Goal: Task Accomplishment & Management: Manage account settings

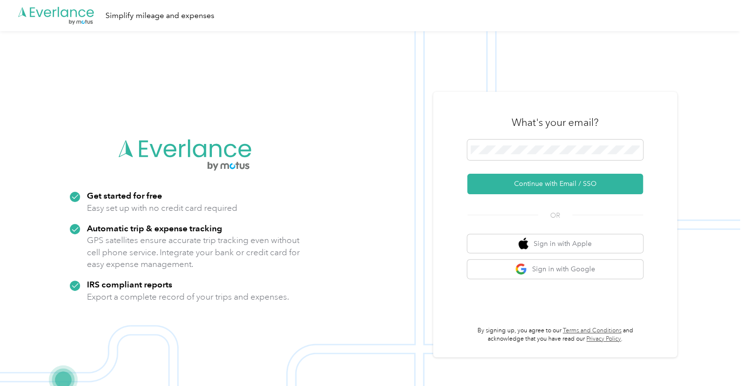
drag, startPoint x: 549, startPoint y: 185, endPoint x: 528, endPoint y: 162, distance: 31.5
click at [550, 185] on button "Continue with Email / SSO" at bounding box center [555, 184] width 176 height 21
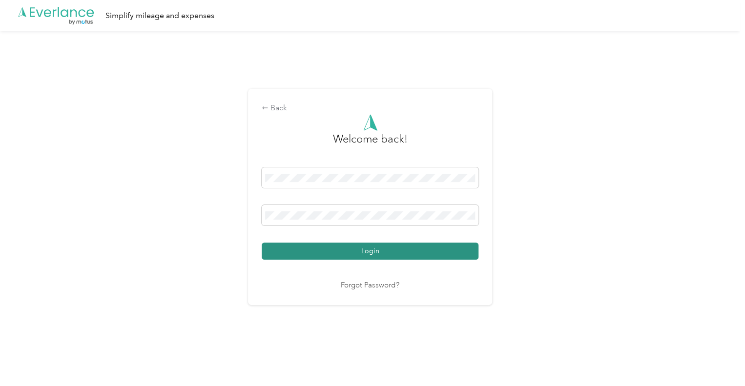
click at [393, 256] on button "Login" at bounding box center [370, 251] width 217 height 17
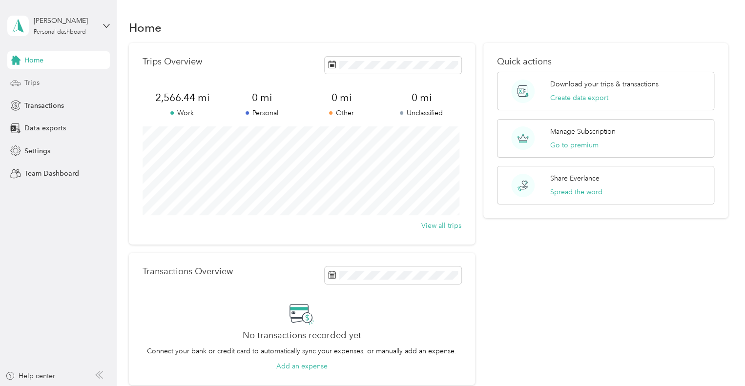
click at [33, 84] on span "Trips" at bounding box center [31, 83] width 15 height 10
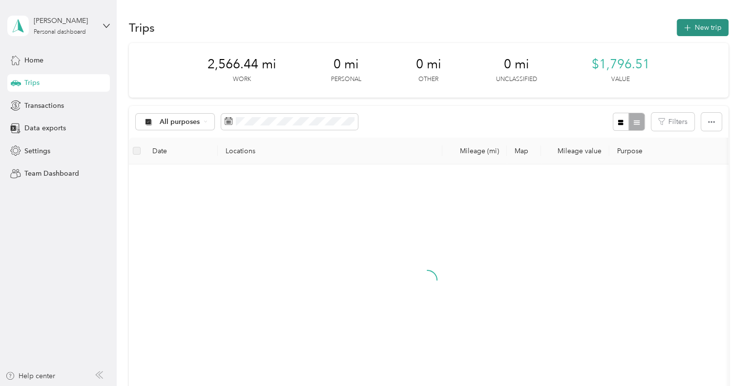
click at [704, 29] on button "New trip" at bounding box center [703, 27] width 52 height 17
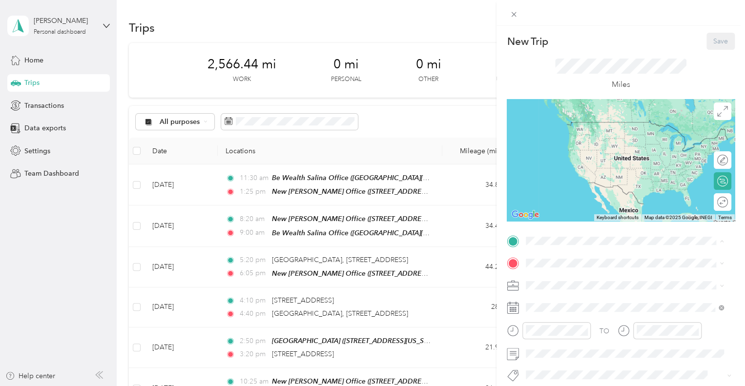
click at [587, 129] on div "New [PERSON_NAME] Office [STREET_ADDRESS][PERSON_NAME]" at bounding box center [603, 131] width 116 height 21
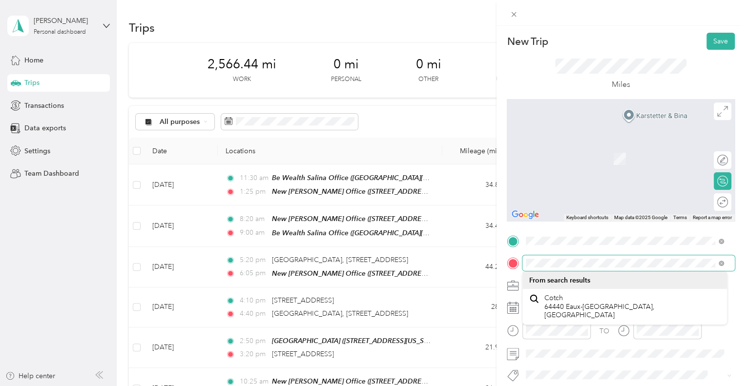
click at [508, 263] on div at bounding box center [621, 263] width 228 height 16
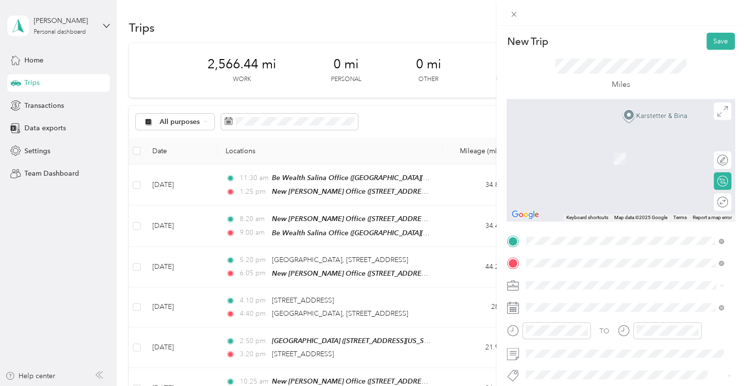
click at [588, 149] on span "[STREET_ADDRESS][PERSON_NAME][US_STATE]" at bounding box center [621, 144] width 152 height 9
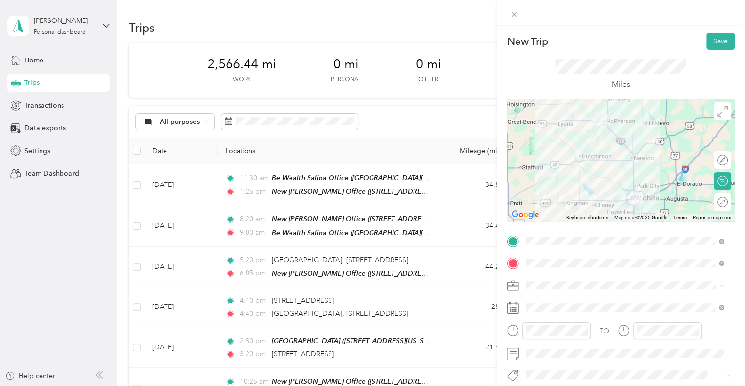
click at [551, 181] on span "Financial Advisor" at bounding box center [555, 183] width 52 height 8
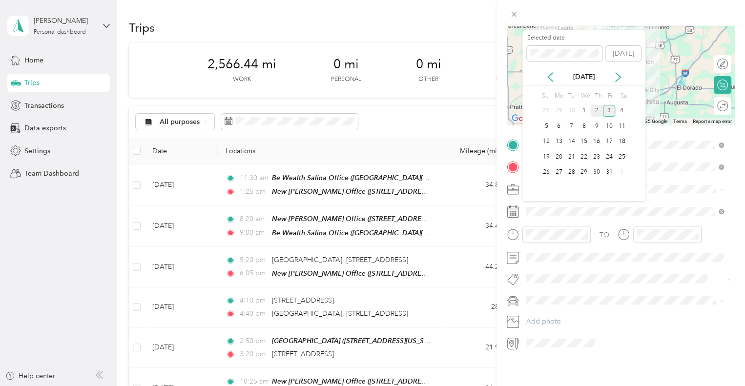
click at [596, 106] on div "2" at bounding box center [596, 111] width 13 height 12
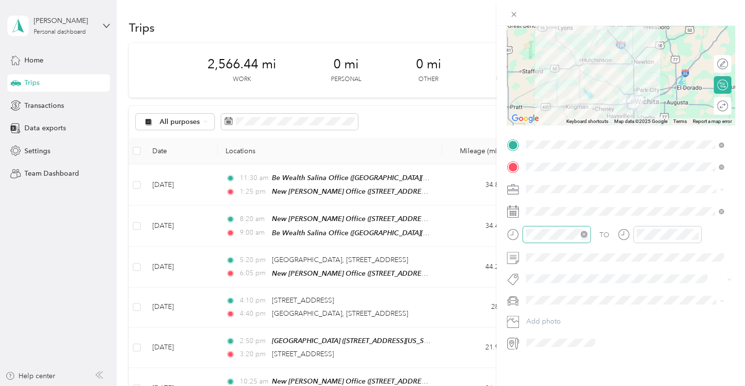
click at [555, 238] on div at bounding box center [557, 234] width 68 height 17
click at [539, 320] on div "09" at bounding box center [536, 319] width 23 height 14
click at [563, 338] on div "25" at bounding box center [563, 340] width 23 height 14
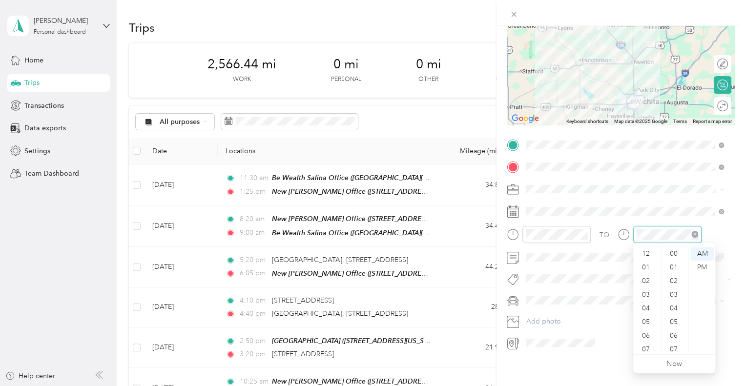
scroll to position [59, 0]
click at [645, 330] on div "10" at bounding box center [646, 332] width 23 height 14
click at [674, 259] on div "30" at bounding box center [674, 262] width 23 height 14
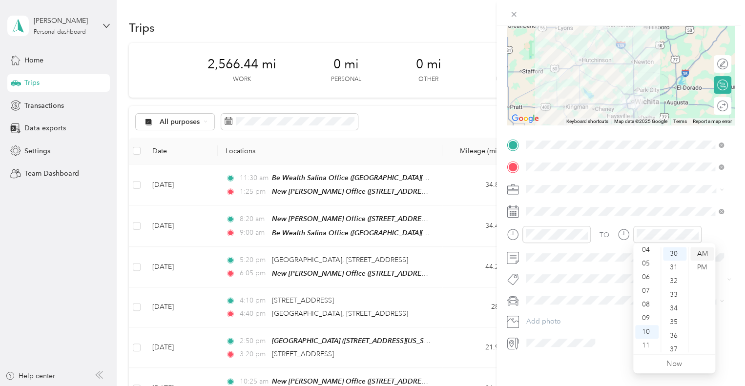
click at [703, 252] on div "AM" at bounding box center [702, 254] width 23 height 14
click at [547, 321] on li "FJ" at bounding box center [625, 315] width 205 height 17
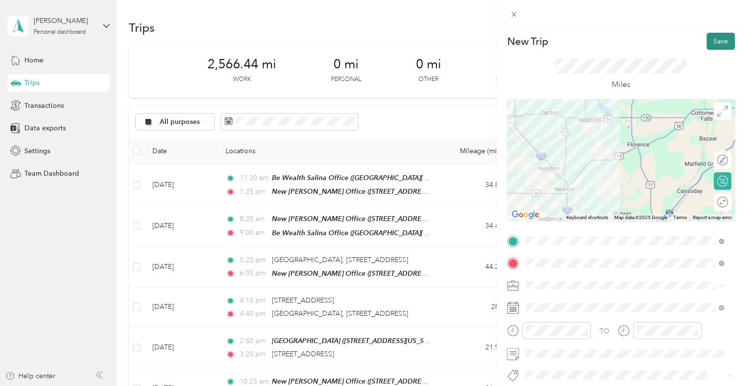
click at [713, 42] on button "Save" at bounding box center [721, 41] width 28 height 17
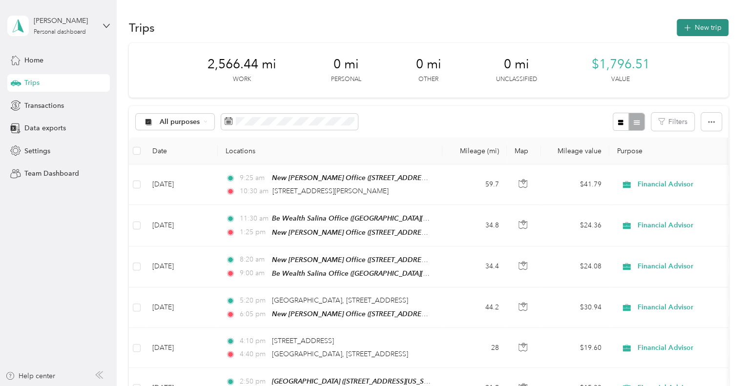
click at [698, 24] on button "New trip" at bounding box center [703, 27] width 52 height 17
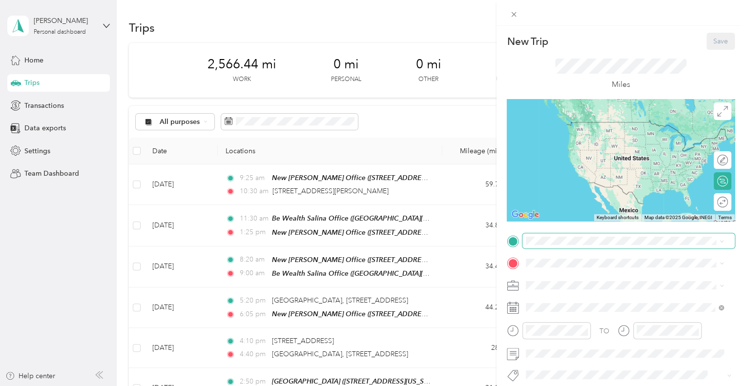
click at [582, 246] on span at bounding box center [629, 241] width 212 height 16
click at [611, 129] on div "[STREET_ADDRESS][PERSON_NAME][US_STATE]" at bounding box center [624, 122] width 191 height 13
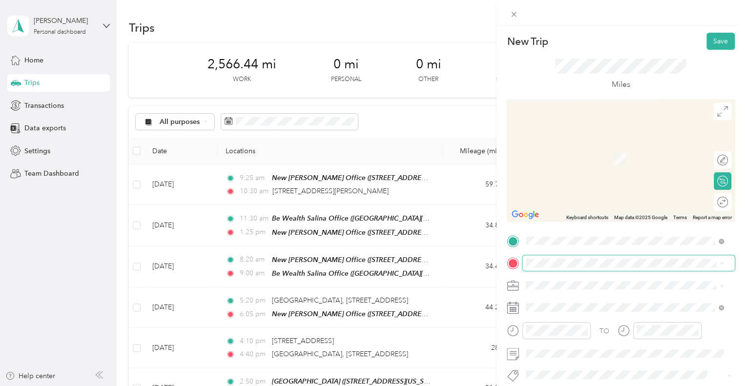
click at [570, 258] on span at bounding box center [629, 263] width 212 height 16
click at [608, 149] on span "[STREET_ADDRESS][US_STATE]" at bounding box center [594, 144] width 98 height 9
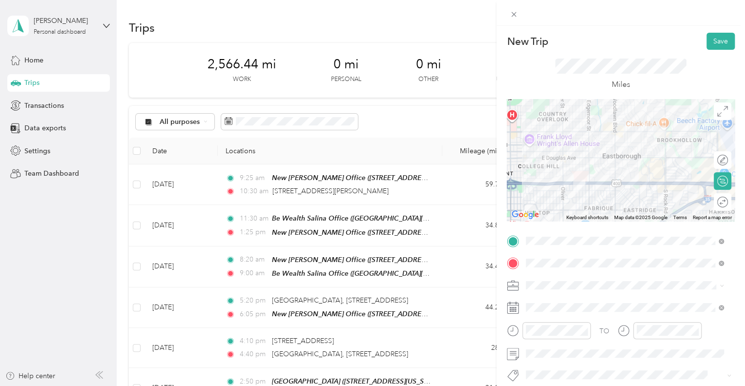
click at [551, 290] on span at bounding box center [629, 286] width 212 height 16
click at [563, 185] on div "Financial Advisor" at bounding box center [624, 182] width 191 height 10
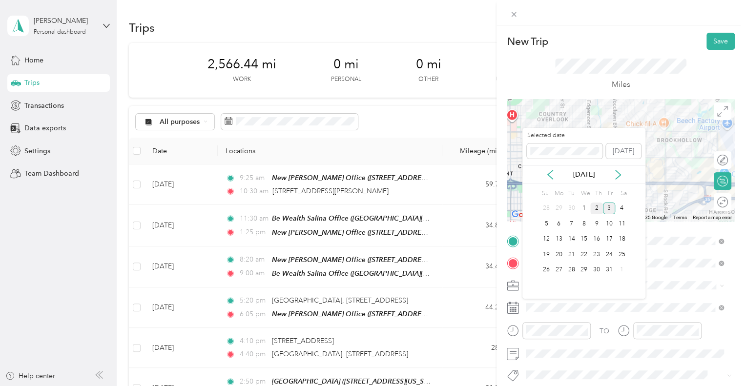
click at [594, 208] on div "2" at bounding box center [596, 209] width 13 height 12
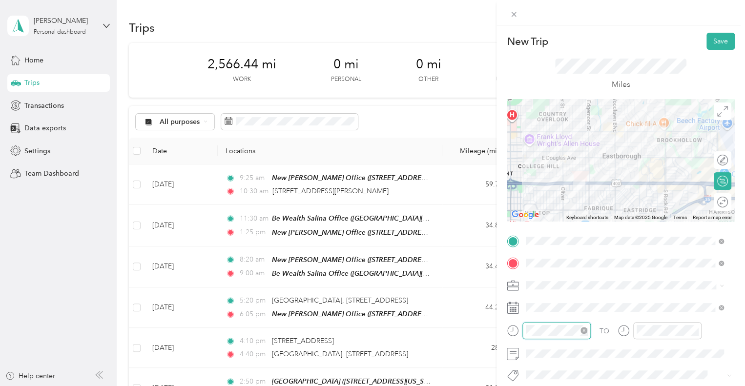
scroll to position [59, 0]
click at [537, 198] on div "04" at bounding box center [536, 197] width 23 height 14
click at [565, 284] on div "15" at bounding box center [563, 283] width 23 height 14
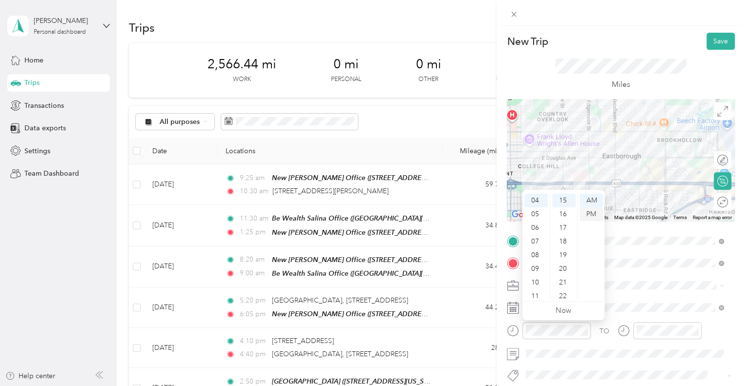
click at [590, 210] on div "PM" at bounding box center [591, 215] width 23 height 14
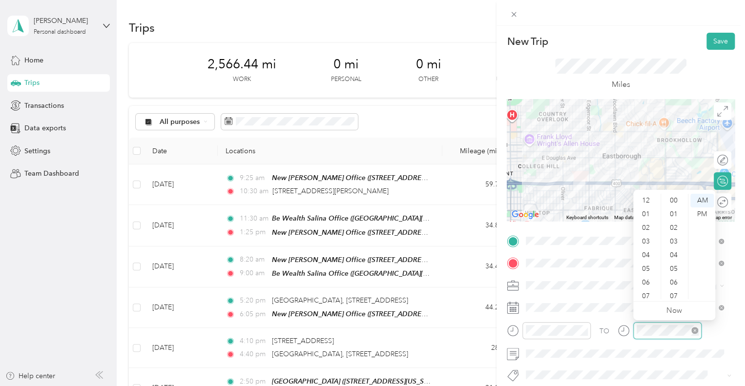
scroll to position [59, 0]
click at [645, 195] on div "04" at bounding box center [646, 197] width 23 height 14
click at [674, 273] on div "25" at bounding box center [674, 273] width 23 height 14
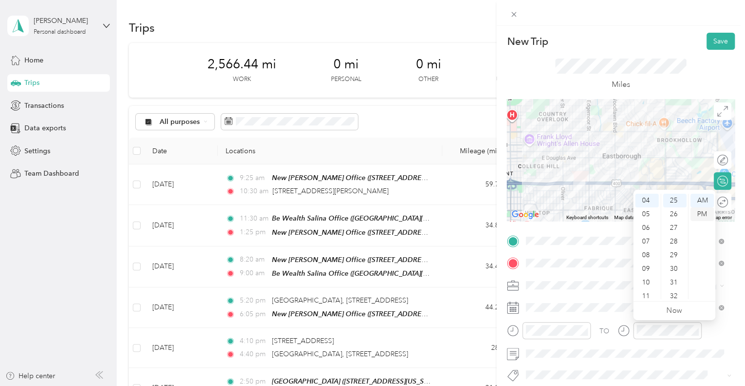
click at [699, 215] on div "PM" at bounding box center [702, 215] width 23 height 14
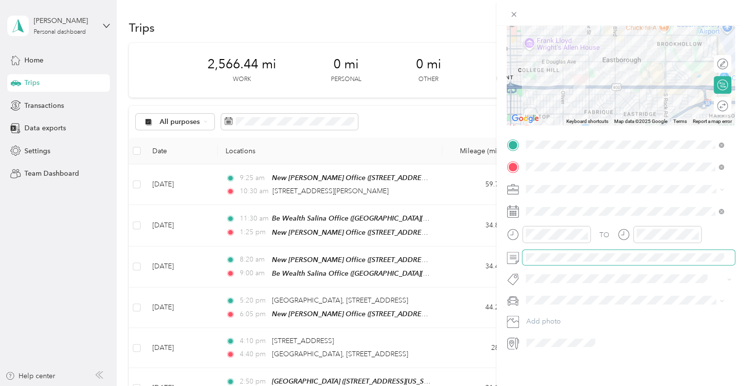
scroll to position [104, 0]
click at [569, 311] on div "FJ" at bounding box center [624, 310] width 191 height 10
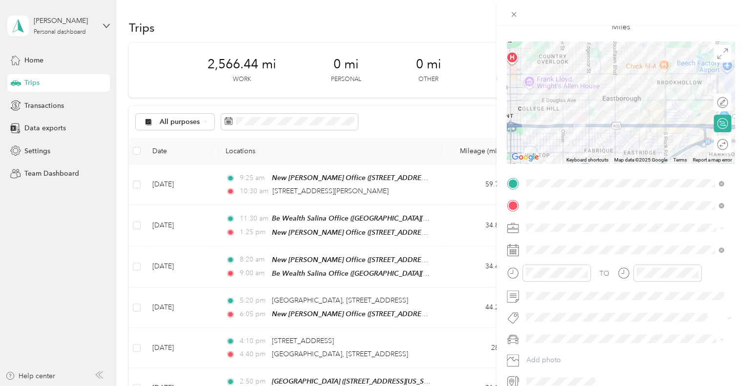
scroll to position [0, 0]
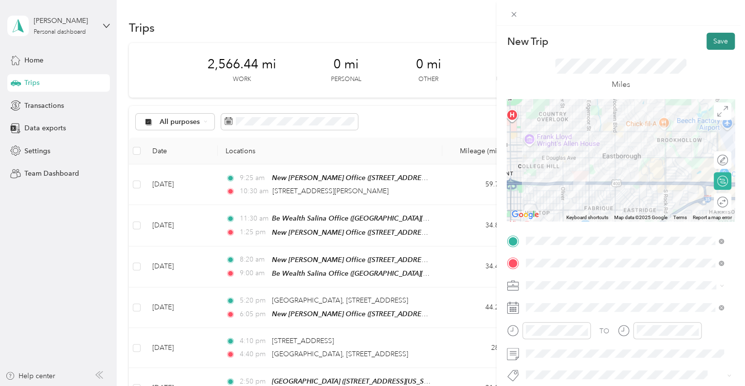
click at [708, 45] on button "Save" at bounding box center [721, 41] width 28 height 17
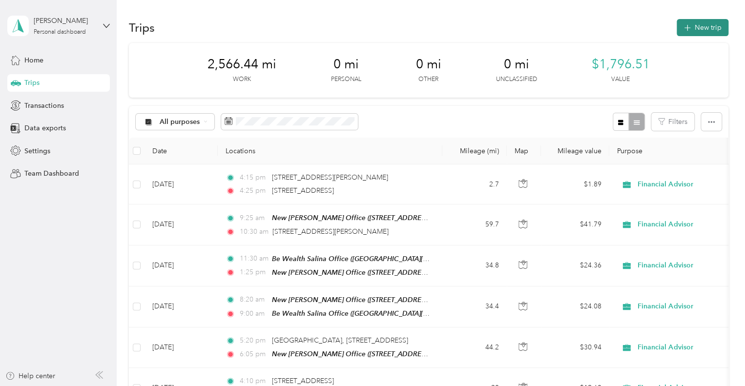
click at [705, 24] on button "New trip" at bounding box center [703, 27] width 52 height 17
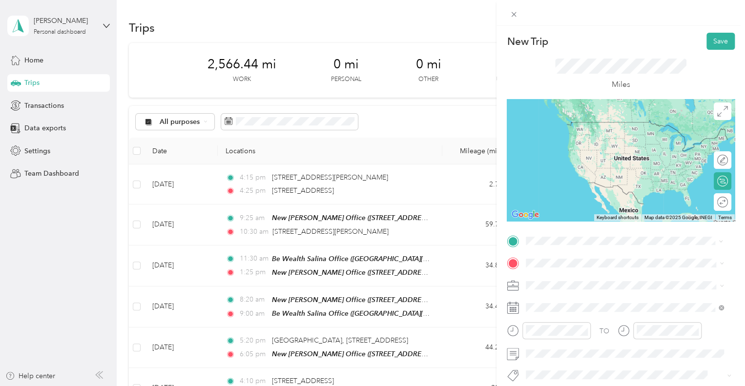
click at [601, 125] on span "[STREET_ADDRESS][US_STATE]" at bounding box center [594, 122] width 98 height 9
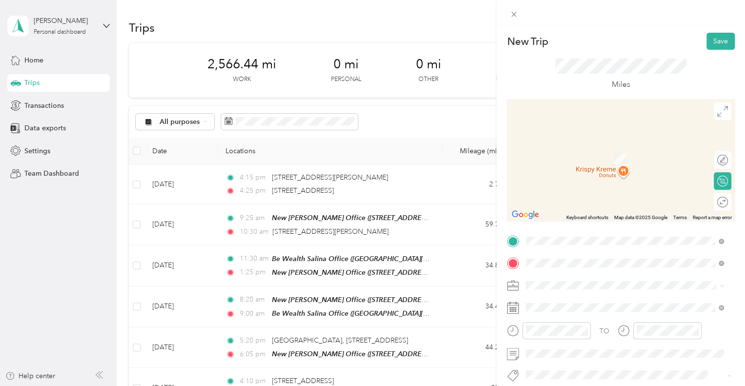
click at [599, 295] on span "[STREET_ADDRESS][PERSON_NAME][US_STATE]" at bounding box center [621, 298] width 152 height 9
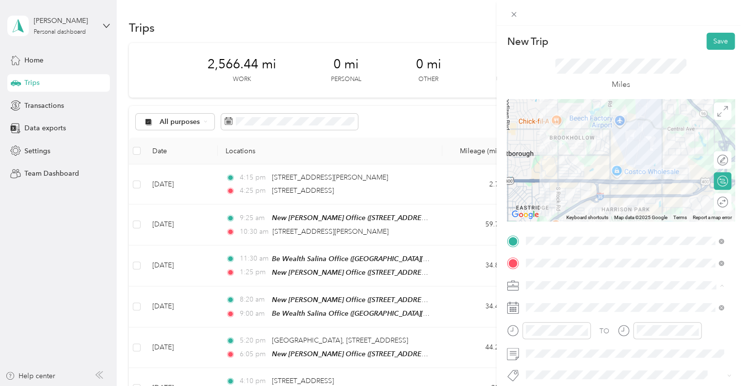
click at [552, 186] on li "Financial Advisor" at bounding box center [625, 182] width 205 height 17
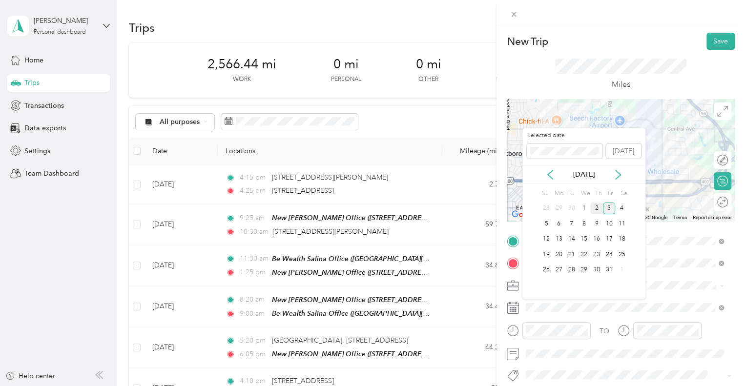
click at [593, 206] on div "2" at bounding box center [596, 209] width 13 height 12
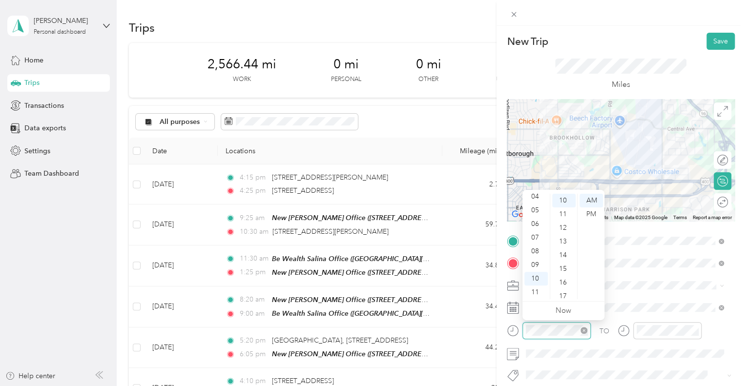
scroll to position [137, 0]
click at [536, 199] on div "04" at bounding box center [536, 197] width 23 height 14
click at [561, 268] on div "40" at bounding box center [563, 269] width 23 height 14
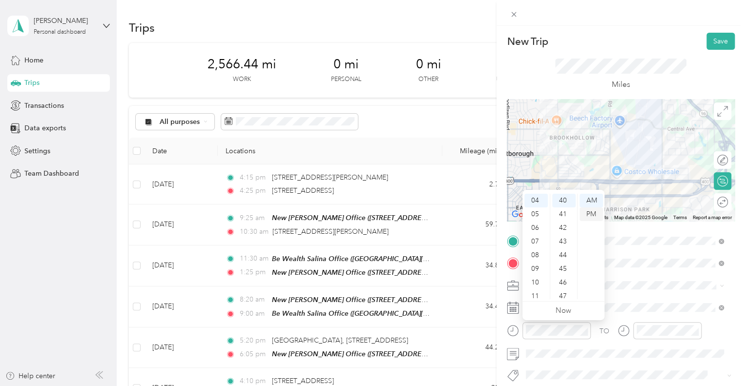
click at [591, 212] on div "PM" at bounding box center [591, 215] width 23 height 14
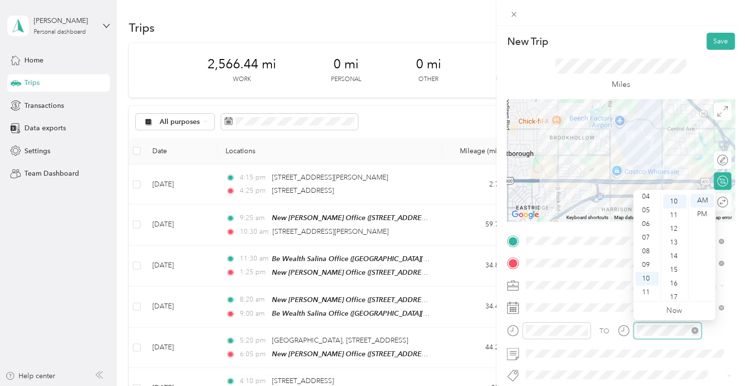
scroll to position [137, 0]
click at [648, 199] on div "04" at bounding box center [646, 197] width 23 height 14
click at [674, 279] on div "55" at bounding box center [674, 279] width 23 height 14
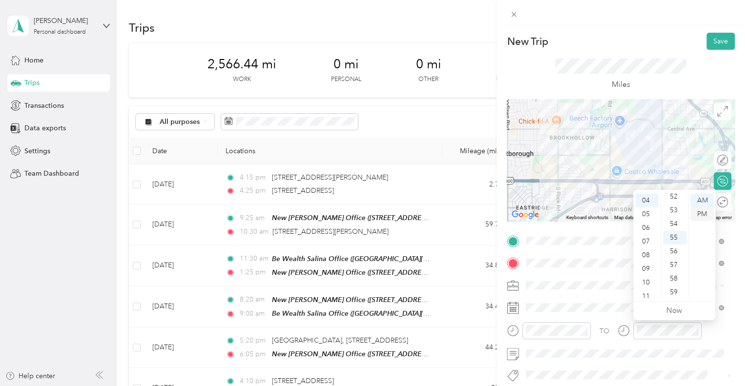
click at [703, 213] on div "PM" at bounding box center [702, 215] width 23 height 14
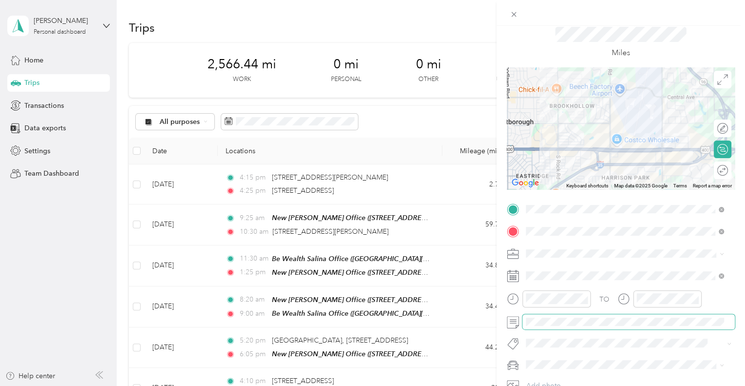
scroll to position [49, 0]
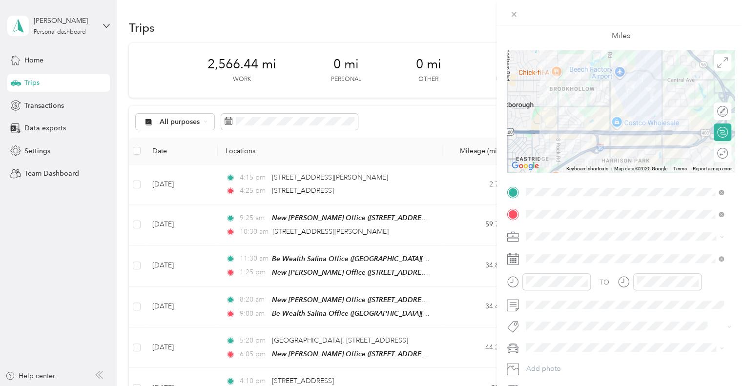
click at [557, 300] on div "FJ" at bounding box center [624, 296] width 191 height 10
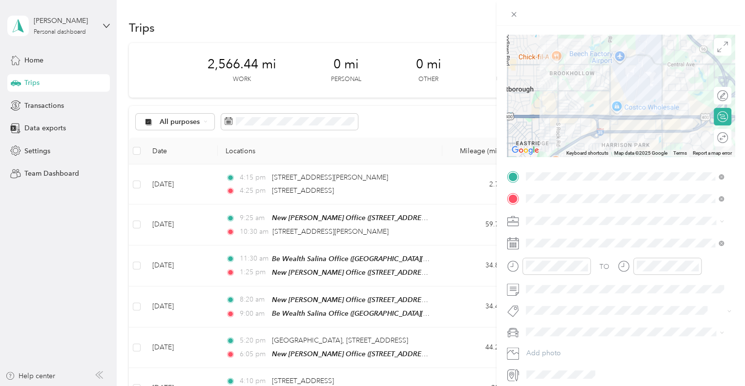
scroll to position [0, 0]
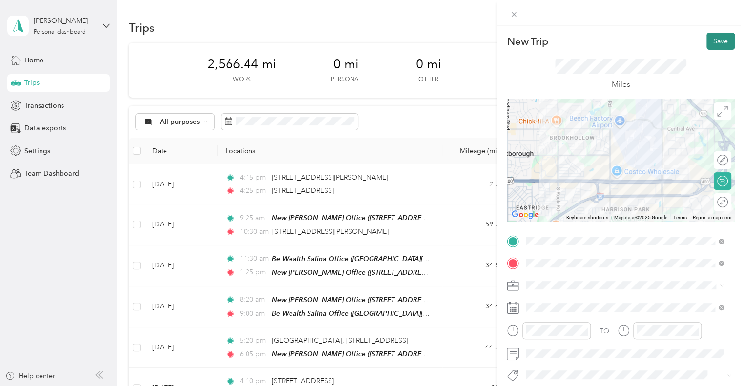
click at [714, 44] on button "Save" at bounding box center [721, 41] width 28 height 17
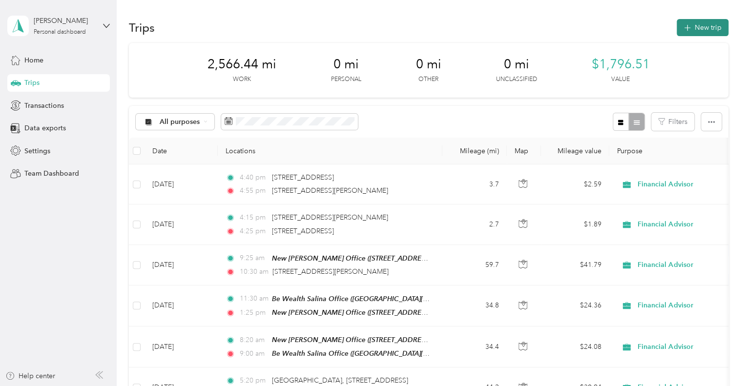
click at [687, 29] on icon "button" at bounding box center [687, 27] width 11 height 11
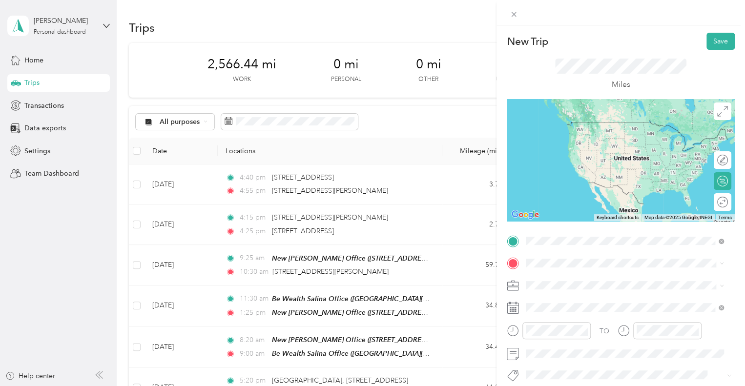
click at [593, 126] on span "[STREET_ADDRESS][PERSON_NAME][US_STATE]" at bounding box center [621, 122] width 152 height 9
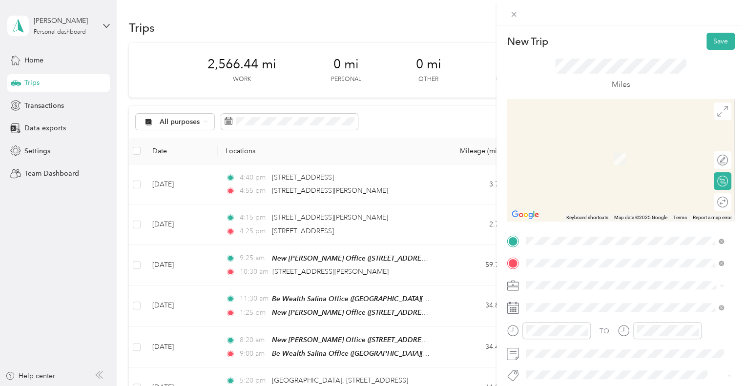
click at [594, 148] on span "[STREET_ADDRESS][US_STATE]" at bounding box center [594, 144] width 98 height 9
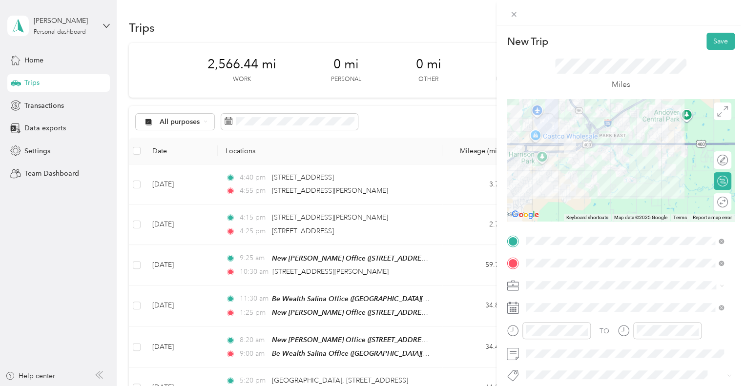
click at [607, 181] on div "Financial Advisor" at bounding box center [624, 183] width 191 height 10
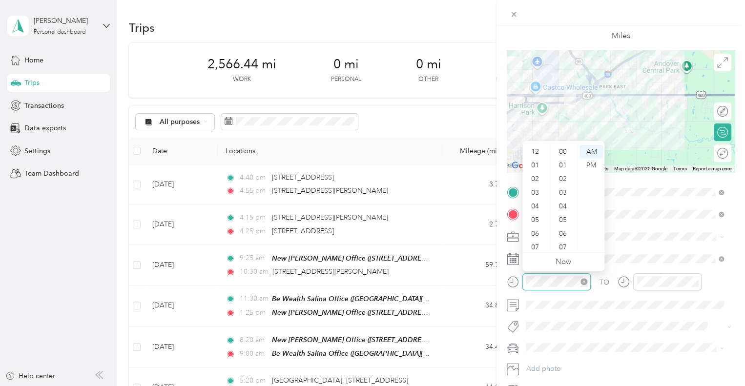
scroll to position [59, 0]
click at [535, 162] on div "05" at bounding box center [536, 162] width 23 height 14
click at [563, 183] on div "18" at bounding box center [563, 185] width 23 height 14
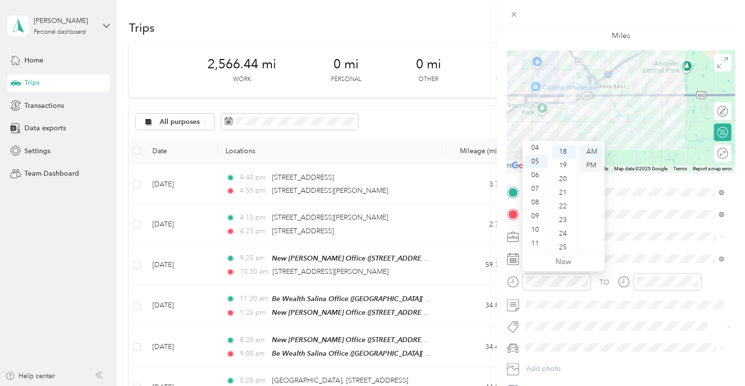
click at [592, 167] on div "PM" at bounding box center [591, 166] width 23 height 14
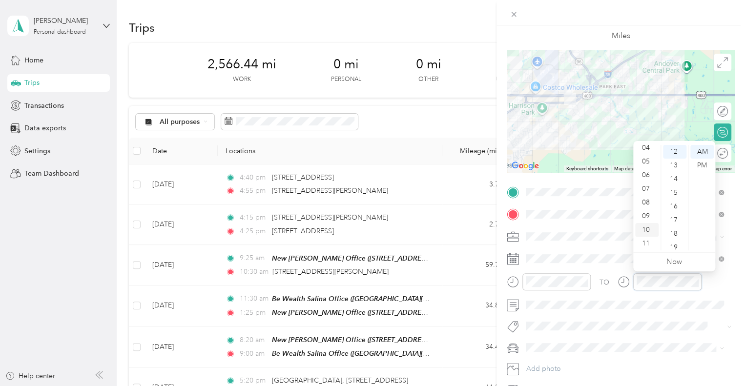
scroll to position [164, 0]
click at [647, 161] on div "05" at bounding box center [646, 162] width 23 height 14
click at [674, 204] on div "30" at bounding box center [674, 203] width 23 height 14
click at [706, 163] on div "PM" at bounding box center [702, 166] width 23 height 14
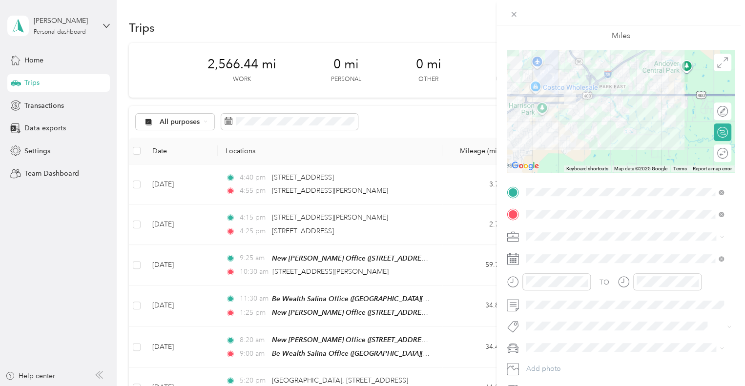
click at [557, 296] on div "FJ" at bounding box center [624, 295] width 191 height 10
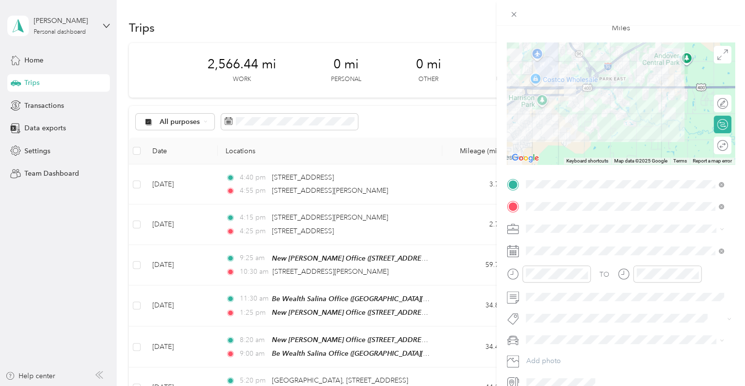
scroll to position [0, 0]
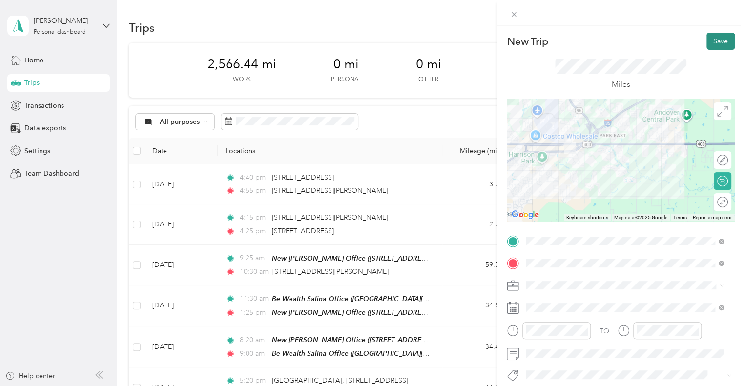
click at [707, 42] on button "Save" at bounding box center [721, 41] width 28 height 17
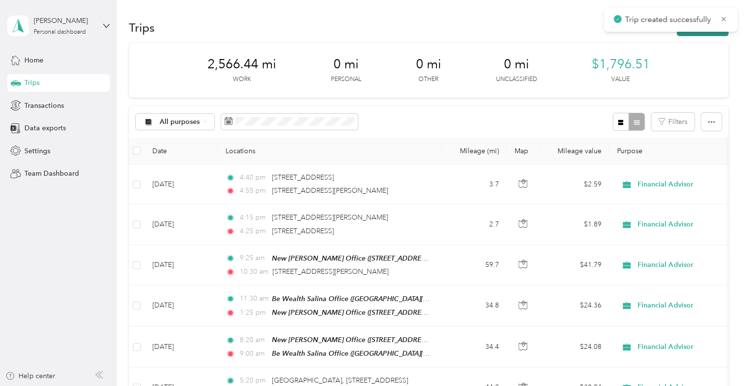
click at [688, 35] on button "New trip" at bounding box center [703, 27] width 52 height 17
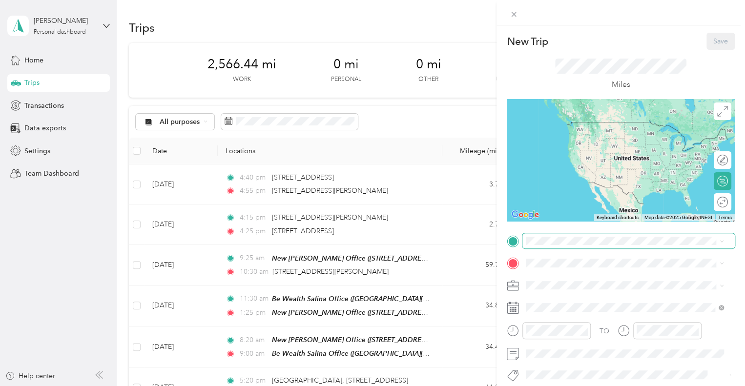
click at [563, 246] on span at bounding box center [629, 241] width 212 height 16
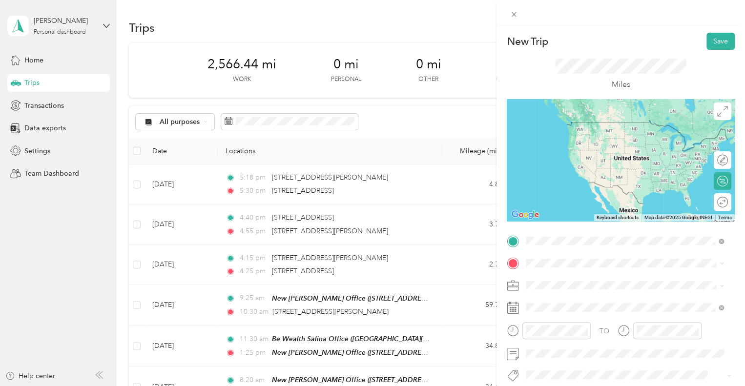
click at [588, 278] on span "[STREET_ADDRESS][US_STATE]" at bounding box center [594, 276] width 98 height 9
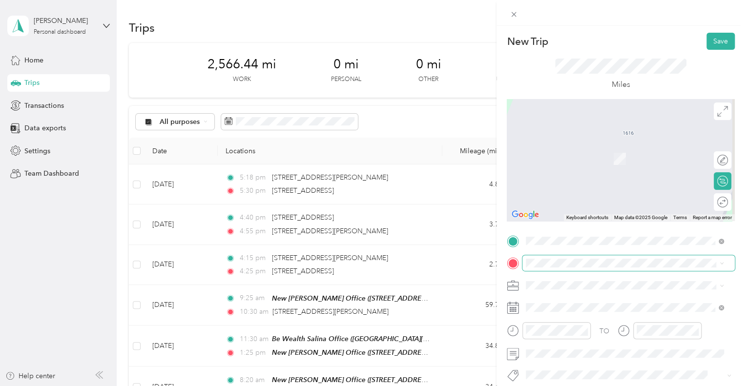
click at [572, 268] on span at bounding box center [629, 263] width 212 height 16
click at [581, 147] on span "[STREET_ADDRESS][US_STATE]" at bounding box center [594, 144] width 98 height 9
click at [597, 270] on span at bounding box center [629, 263] width 212 height 16
click at [615, 169] on span "[STREET_ADDRESS][US_STATE]" at bounding box center [594, 164] width 98 height 9
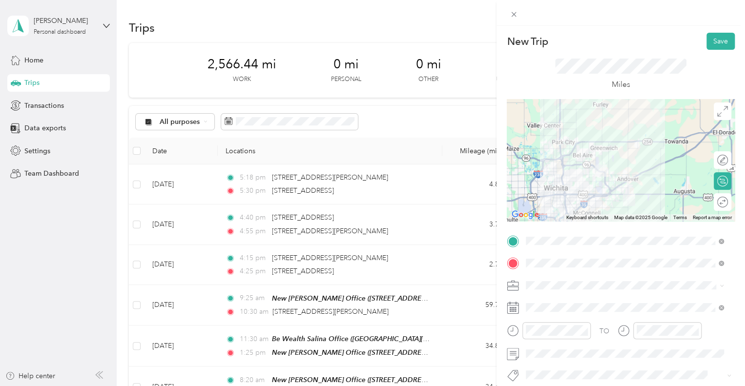
click at [576, 290] on span at bounding box center [629, 286] width 212 height 16
click at [611, 186] on li "Financial Advisor" at bounding box center [625, 182] width 205 height 17
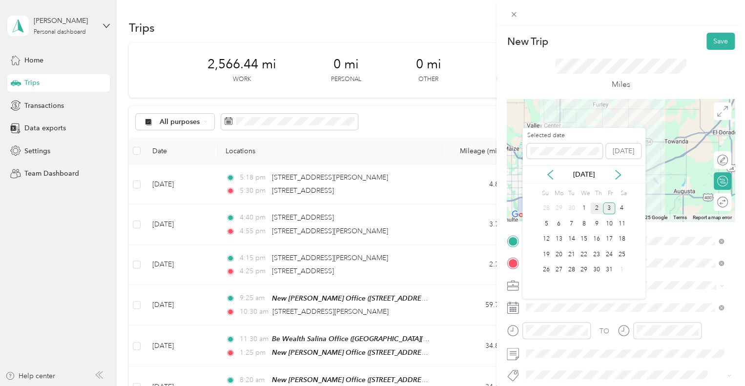
click at [596, 208] on div "2" at bounding box center [596, 209] width 13 height 12
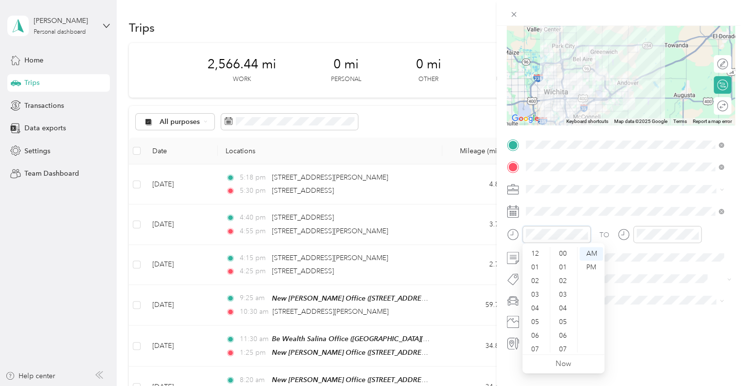
scroll to position [59, 0]
click at [534, 289] on div "07" at bounding box center [536, 291] width 23 height 14
click at [567, 293] on div "05" at bounding box center [563, 291] width 23 height 14
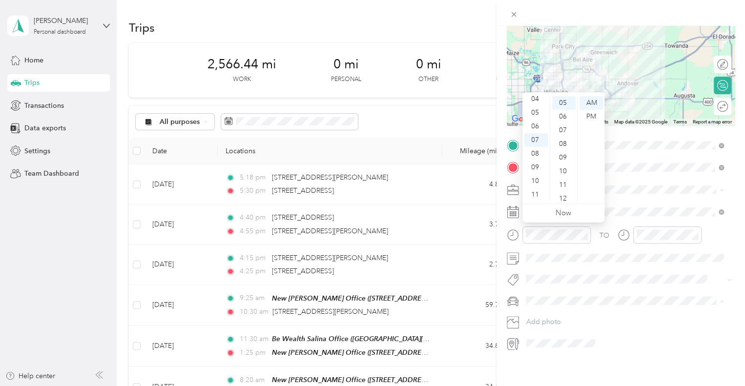
scroll to position [98, 0]
click at [590, 115] on div "PM" at bounding box center [591, 117] width 23 height 14
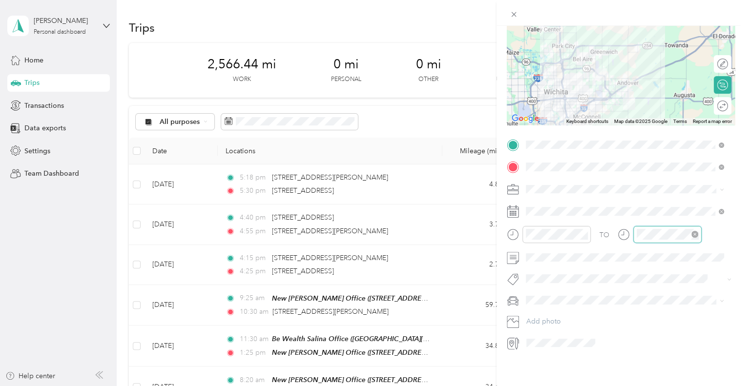
scroll to position [59, 0]
click at [649, 291] on div "07" at bounding box center [646, 291] width 23 height 14
click at [675, 301] on div "20" at bounding box center [674, 301] width 23 height 14
click at [706, 264] on div "PM" at bounding box center [702, 268] width 23 height 14
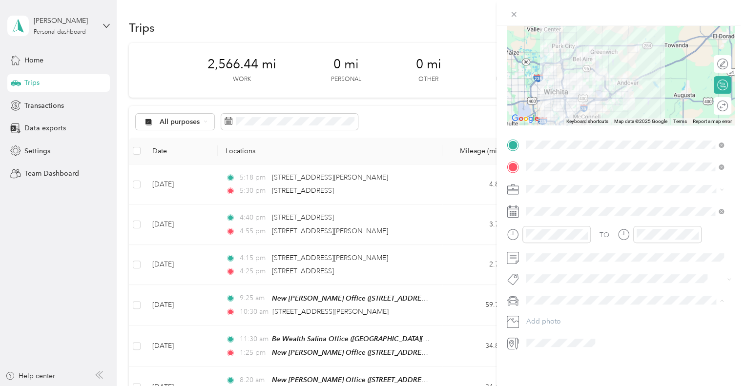
click at [559, 314] on div "FJ" at bounding box center [624, 316] width 191 height 10
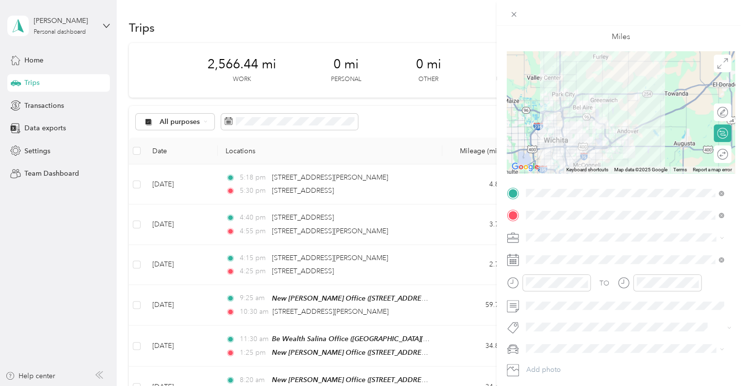
scroll to position [0, 0]
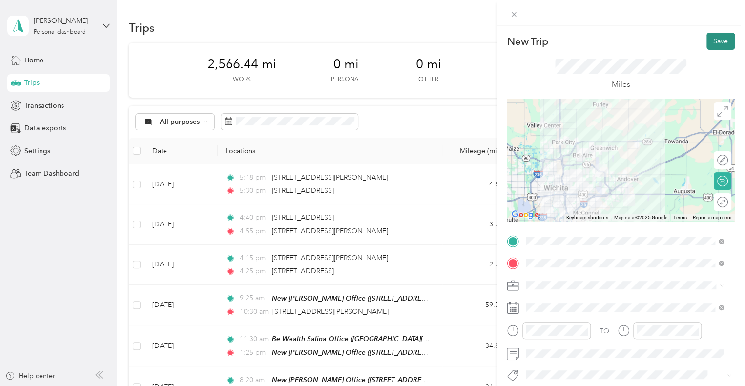
click at [716, 42] on button "Save" at bounding box center [721, 41] width 28 height 17
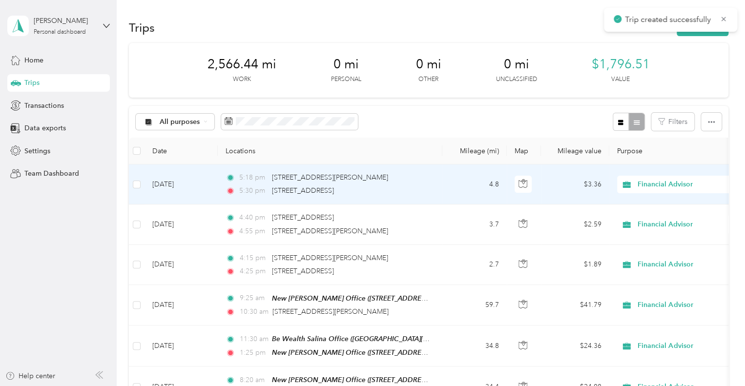
click at [164, 182] on td "[DATE]" at bounding box center [181, 185] width 73 height 40
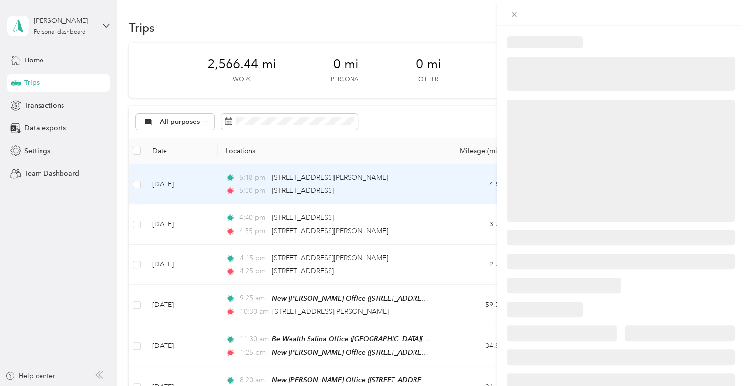
click at [171, 185] on div at bounding box center [372, 193] width 745 height 386
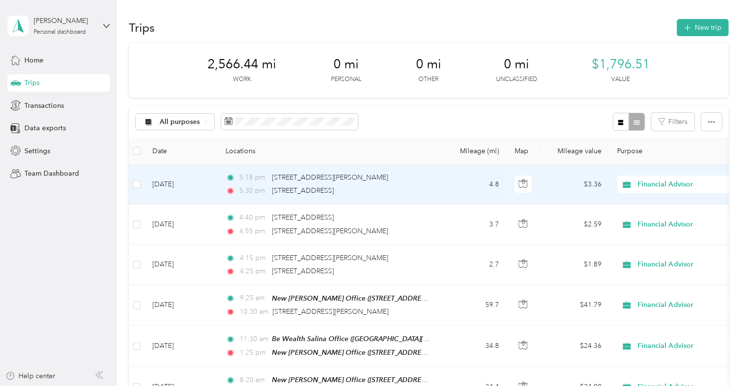
click at [171, 185] on td "[DATE]" at bounding box center [181, 185] width 73 height 40
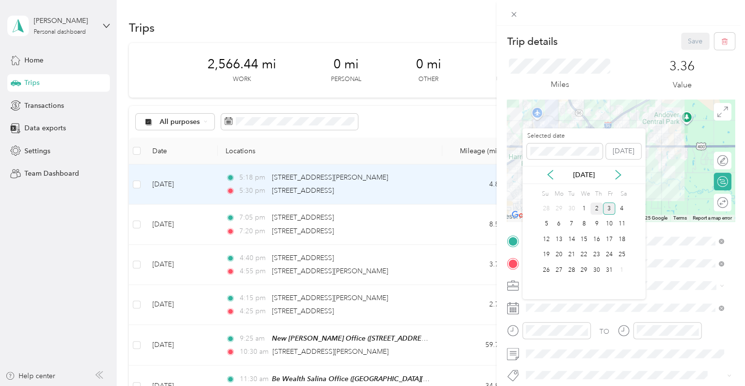
click at [600, 203] on div "2" at bounding box center [596, 209] width 13 height 12
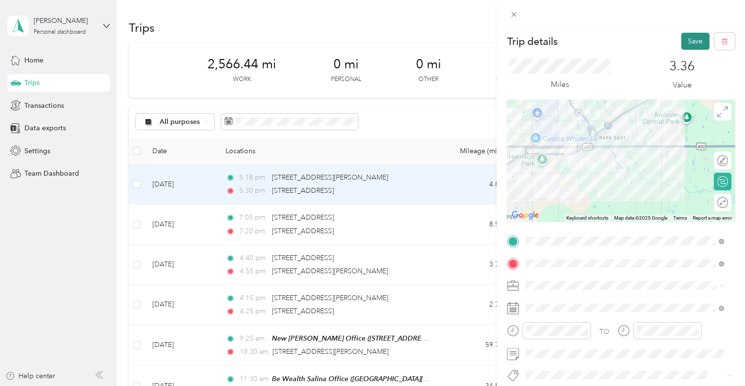
click at [688, 44] on button "Save" at bounding box center [695, 41] width 28 height 17
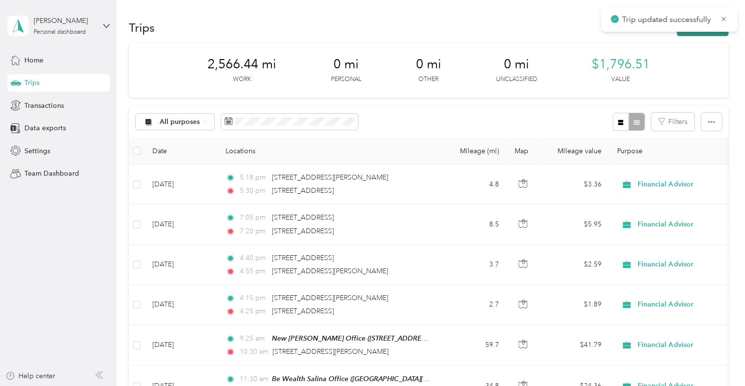
click at [697, 33] on button "New trip" at bounding box center [703, 27] width 52 height 17
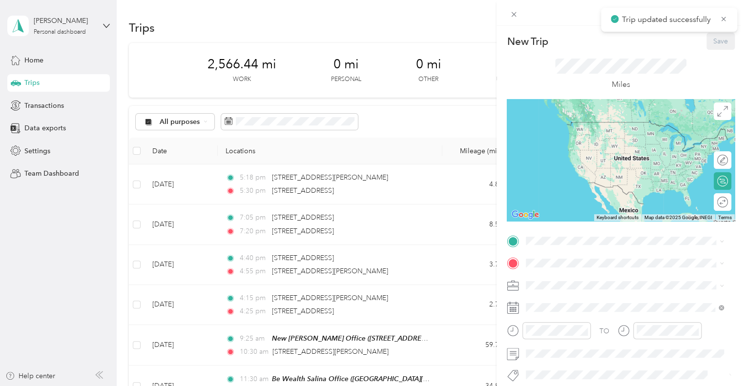
click at [559, 250] on div "TO Add photo" at bounding box center [621, 340] width 228 height 214
click at [586, 147] on span "[STREET_ADDRESS][US_STATE]" at bounding box center [594, 142] width 98 height 9
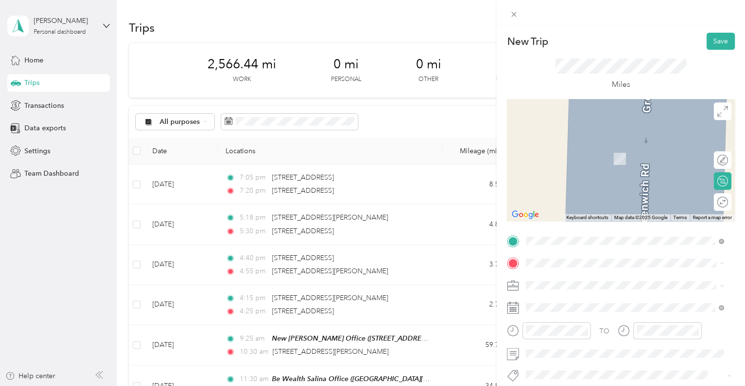
click at [570, 150] on strong "New [PERSON_NAME] Office" at bounding box center [593, 148] width 96 height 9
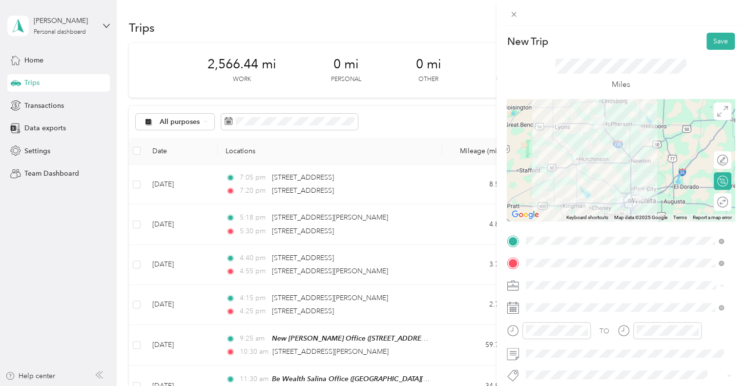
click at [573, 186] on li "Financial Advisor" at bounding box center [625, 182] width 205 height 17
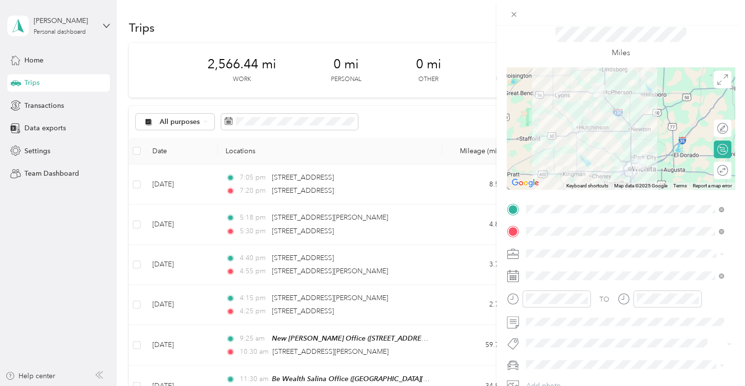
scroll to position [49, 0]
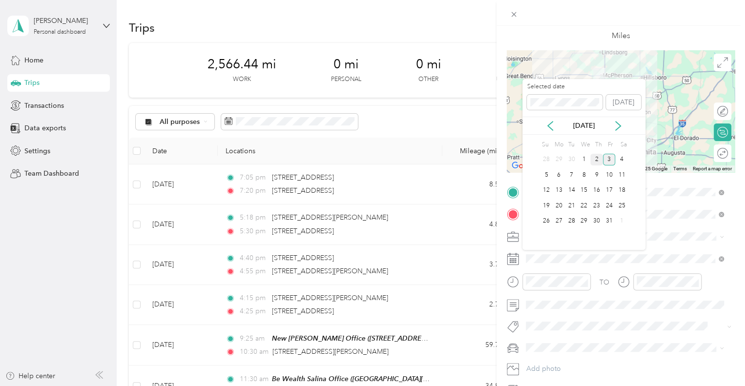
click at [598, 158] on div "2" at bounding box center [596, 160] width 13 height 12
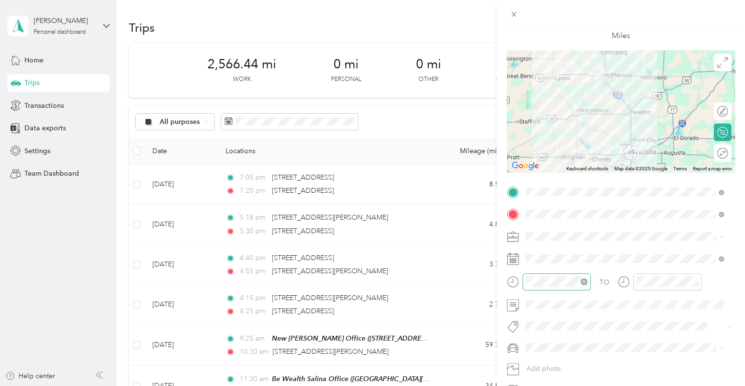
click at [560, 289] on div at bounding box center [557, 282] width 68 height 17
click at [535, 191] on div "07" at bounding box center [536, 189] width 23 height 14
click at [565, 228] on div "35" at bounding box center [563, 230] width 23 height 14
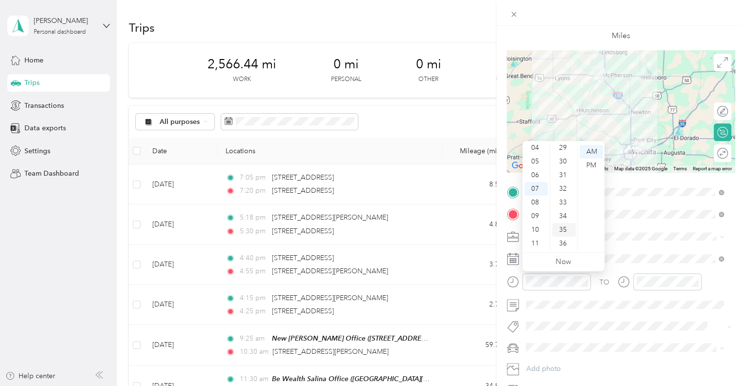
scroll to position [479, 0]
click at [590, 164] on div "PM" at bounding box center [591, 166] width 23 height 14
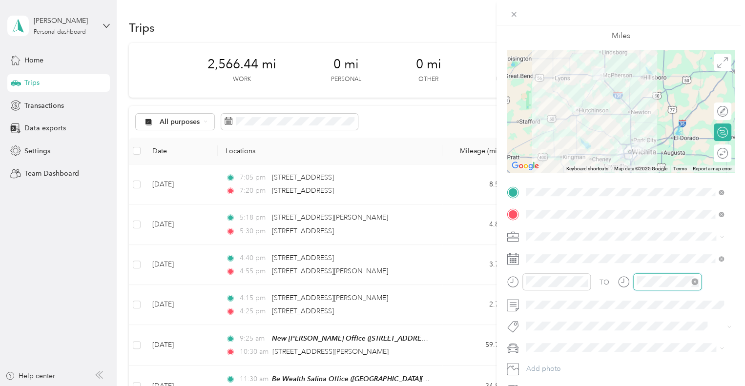
scroll to position [59, 0]
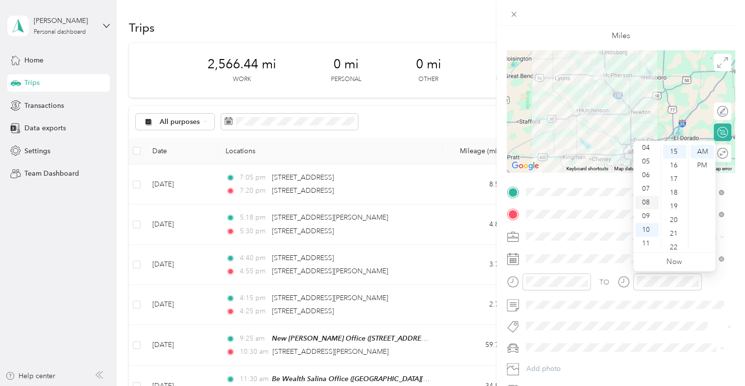
click at [650, 203] on div "08" at bounding box center [646, 203] width 23 height 14
click at [672, 199] on div "40" at bounding box center [674, 201] width 23 height 14
click at [703, 165] on div "PM" at bounding box center [702, 166] width 23 height 14
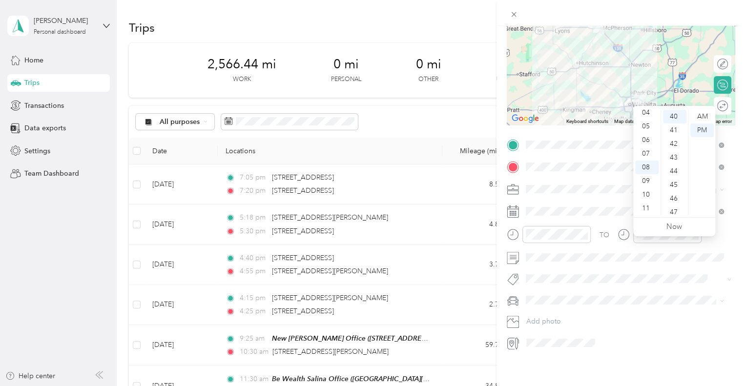
scroll to position [104, 0]
click at [561, 313] on li "FJ" at bounding box center [625, 310] width 205 height 17
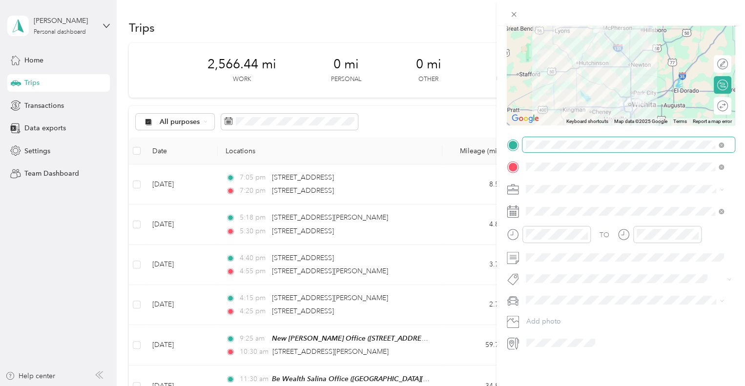
scroll to position [0, 0]
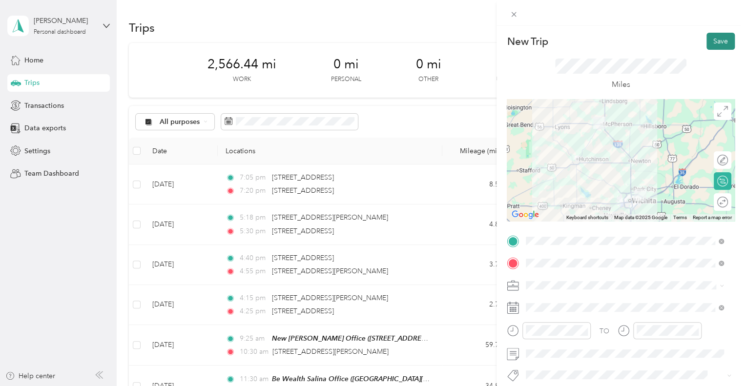
click at [709, 42] on button "Save" at bounding box center [721, 41] width 28 height 17
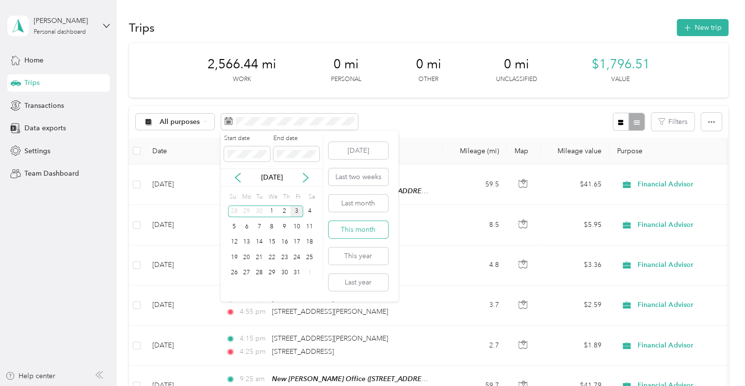
click at [360, 226] on button "This month" at bounding box center [359, 229] width 60 height 17
